Goal: Navigation & Orientation: Find specific page/section

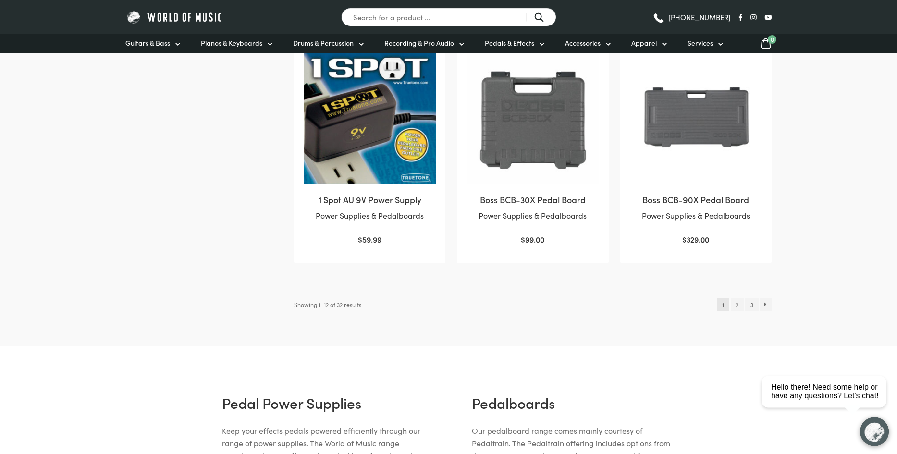
scroll to position [981, 0]
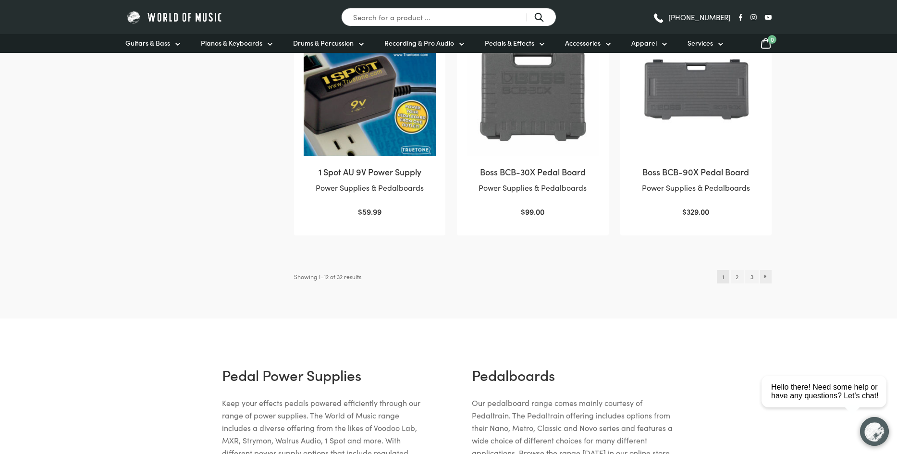
click at [767, 276] on link "→" at bounding box center [766, 276] width 12 height 13
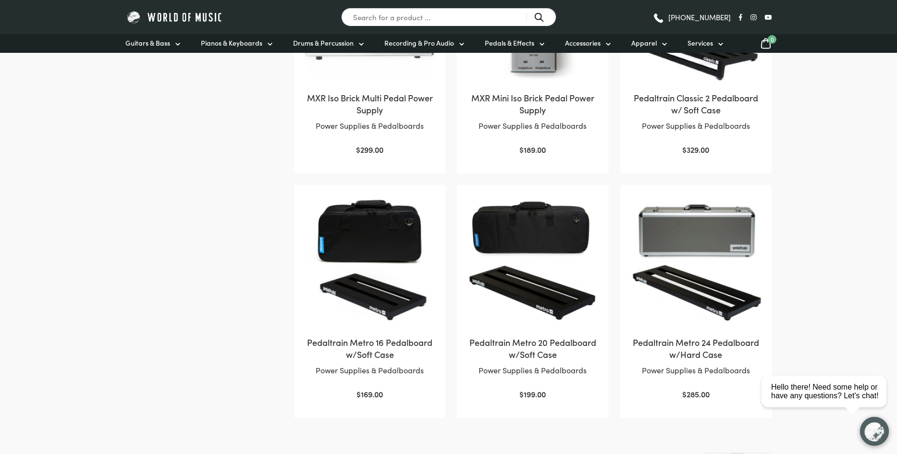
scroll to position [981, 0]
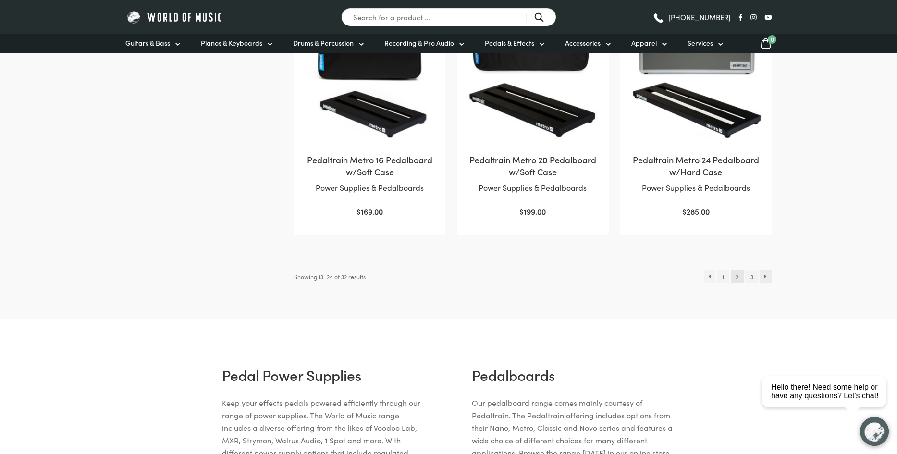
click at [767, 274] on link "→" at bounding box center [766, 276] width 12 height 13
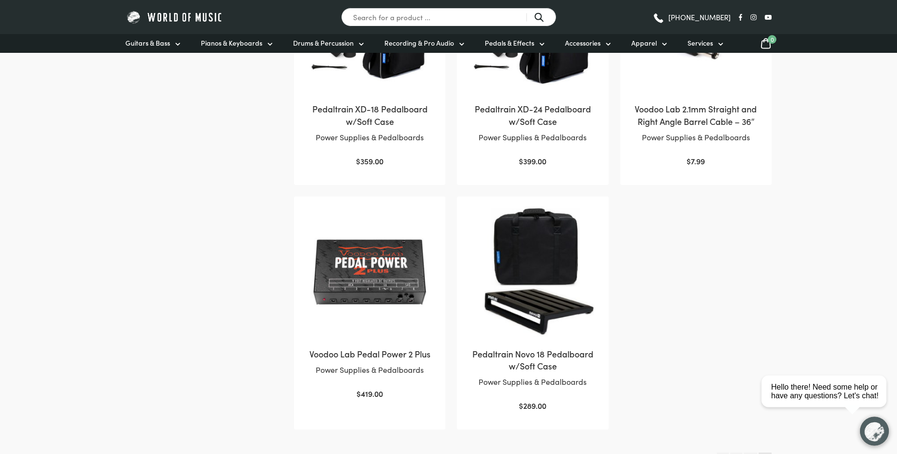
scroll to position [654, 0]
